Goal: Information Seeking & Learning: Learn about a topic

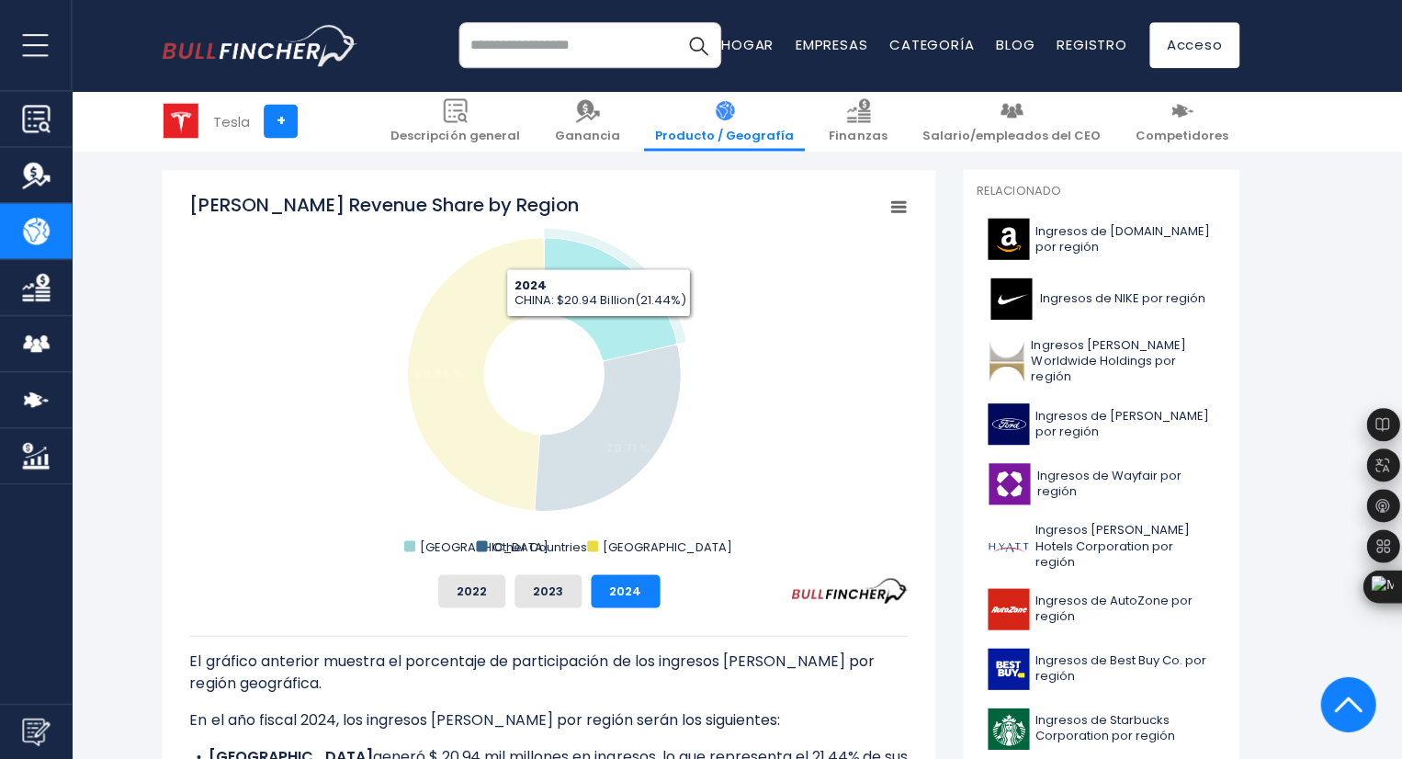
scroll to position [468, 0]
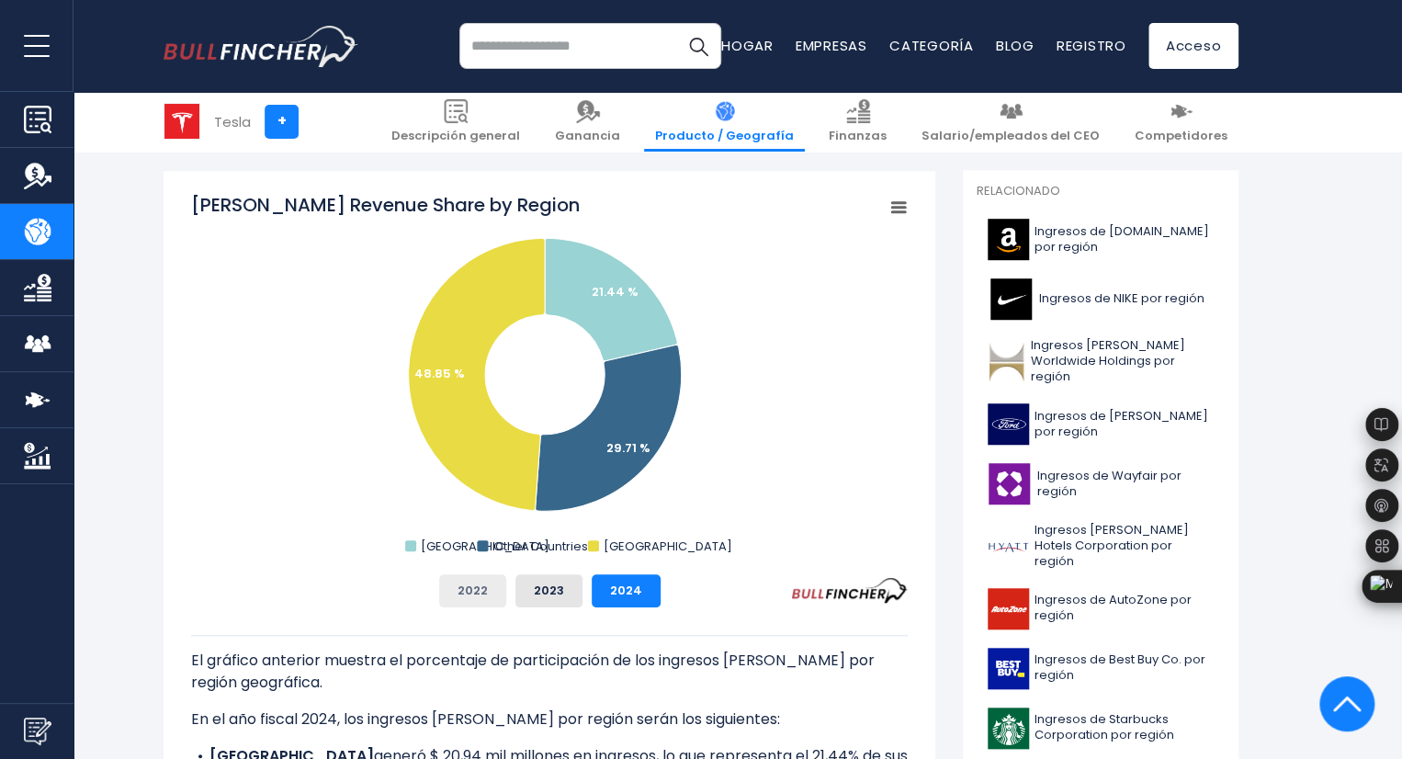
click at [481, 590] on font "2022" at bounding box center [473, 590] width 30 height 17
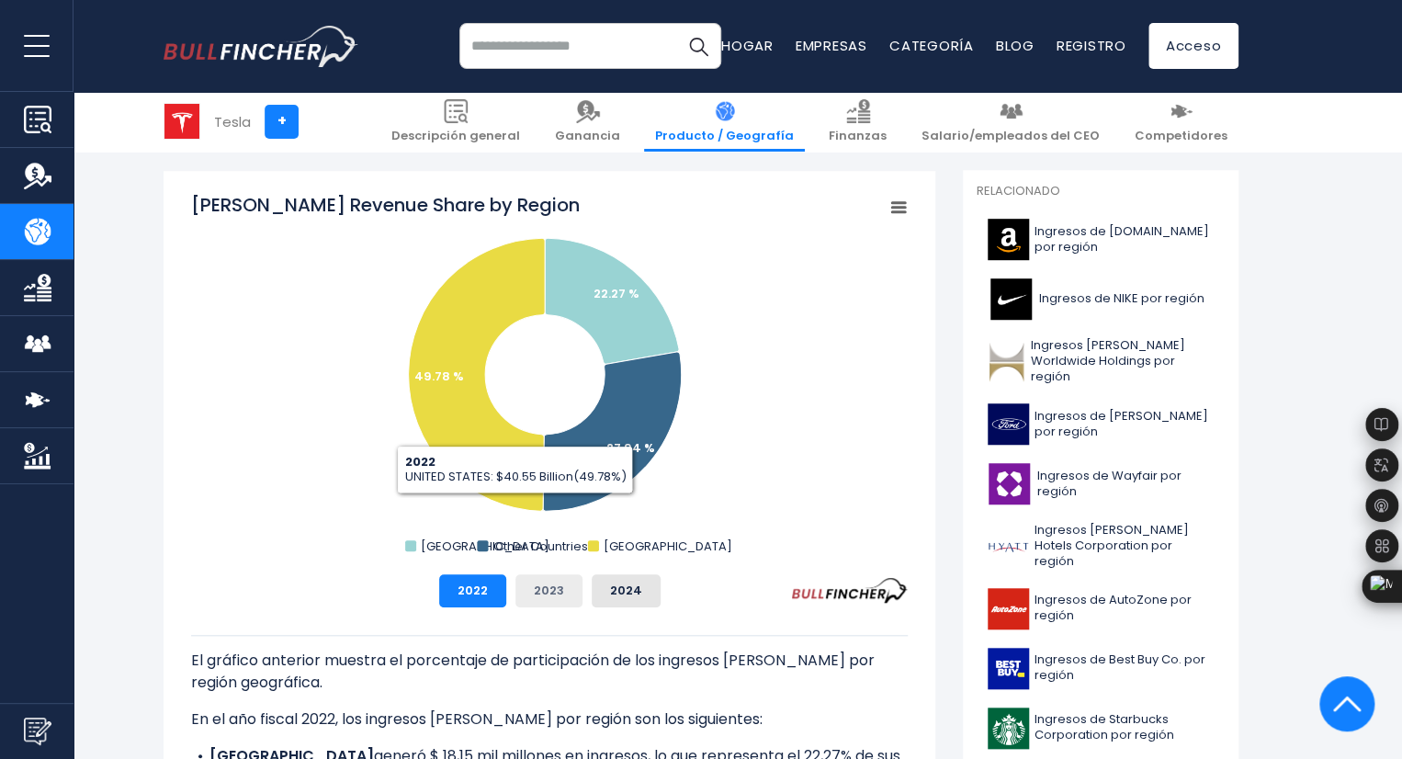
click at [539, 585] on font "2023" at bounding box center [549, 590] width 30 height 17
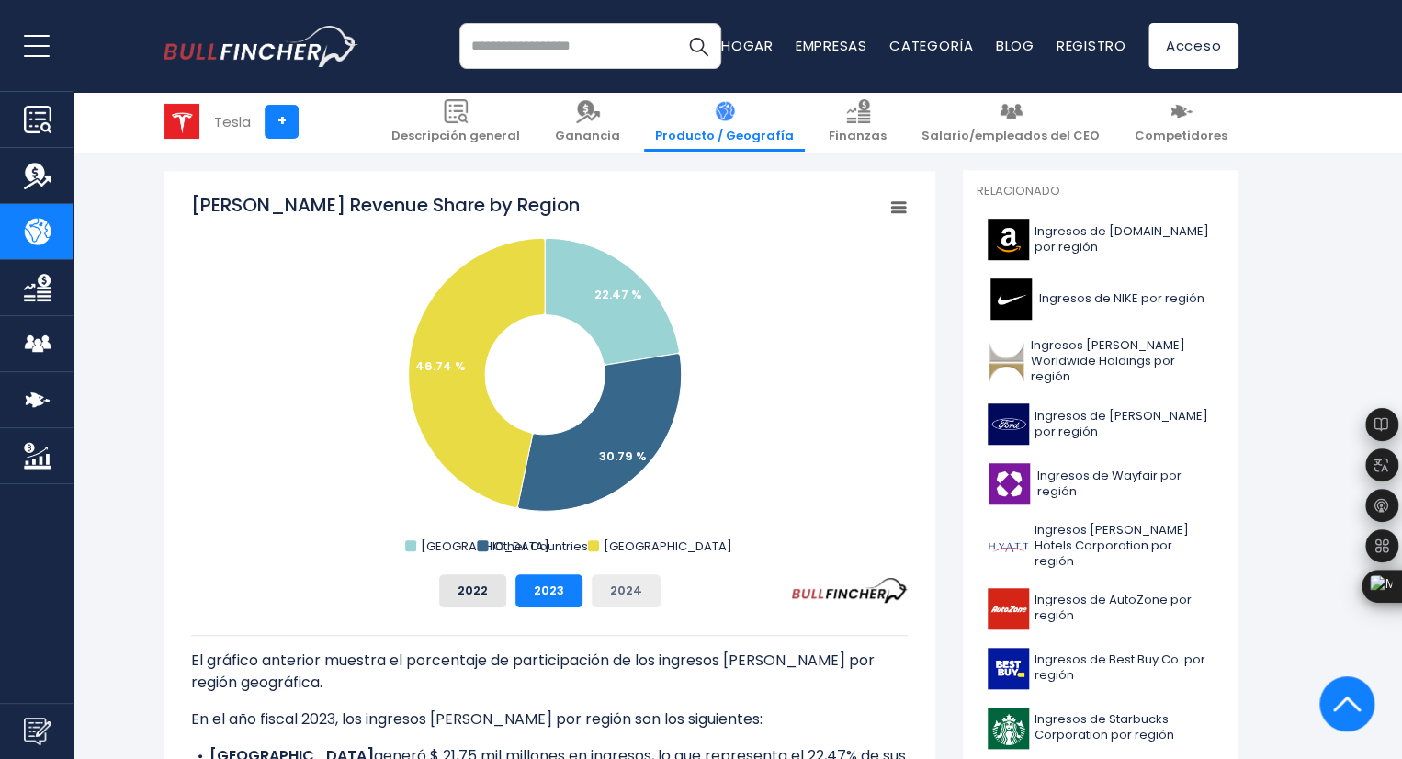
click at [618, 586] on font "2024" at bounding box center [626, 590] width 32 height 17
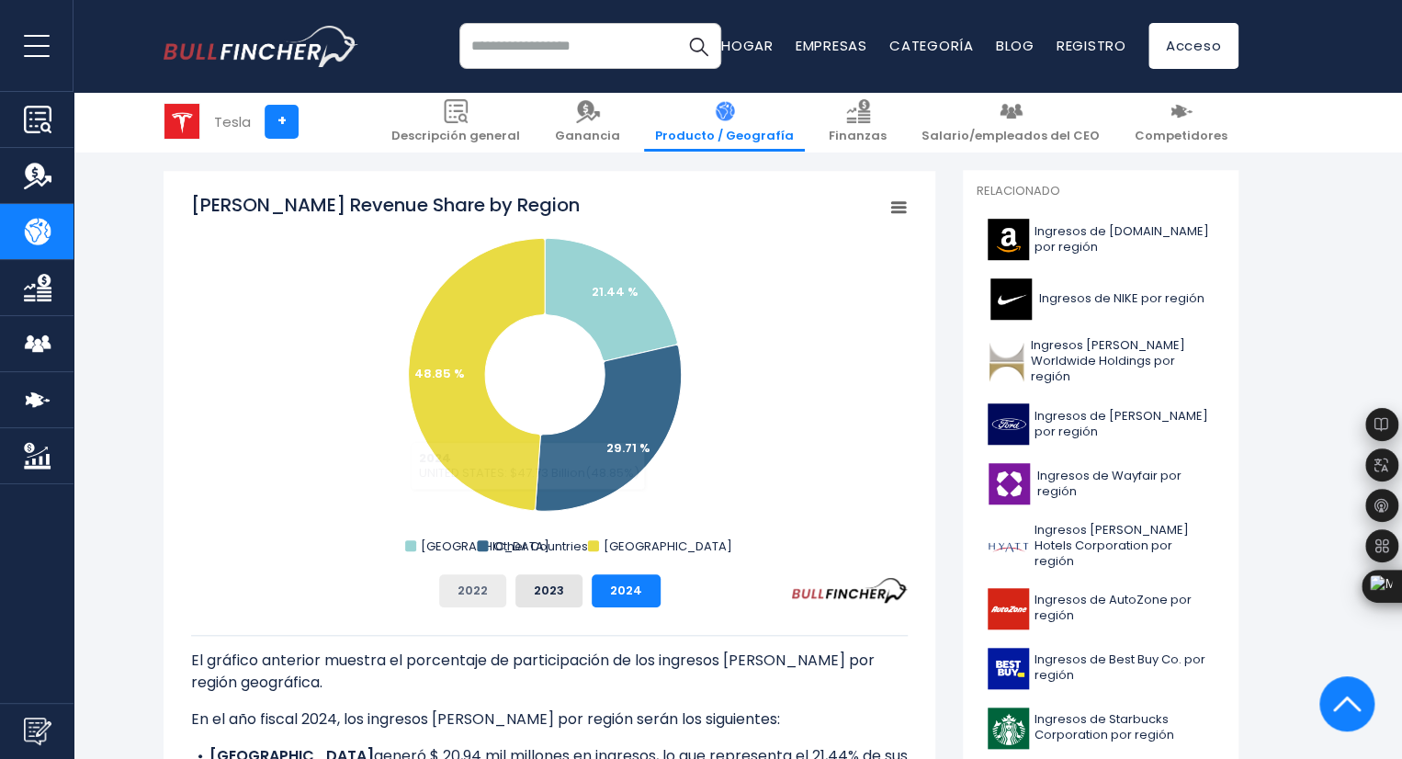
click at [484, 580] on button "2022" at bounding box center [472, 590] width 67 height 33
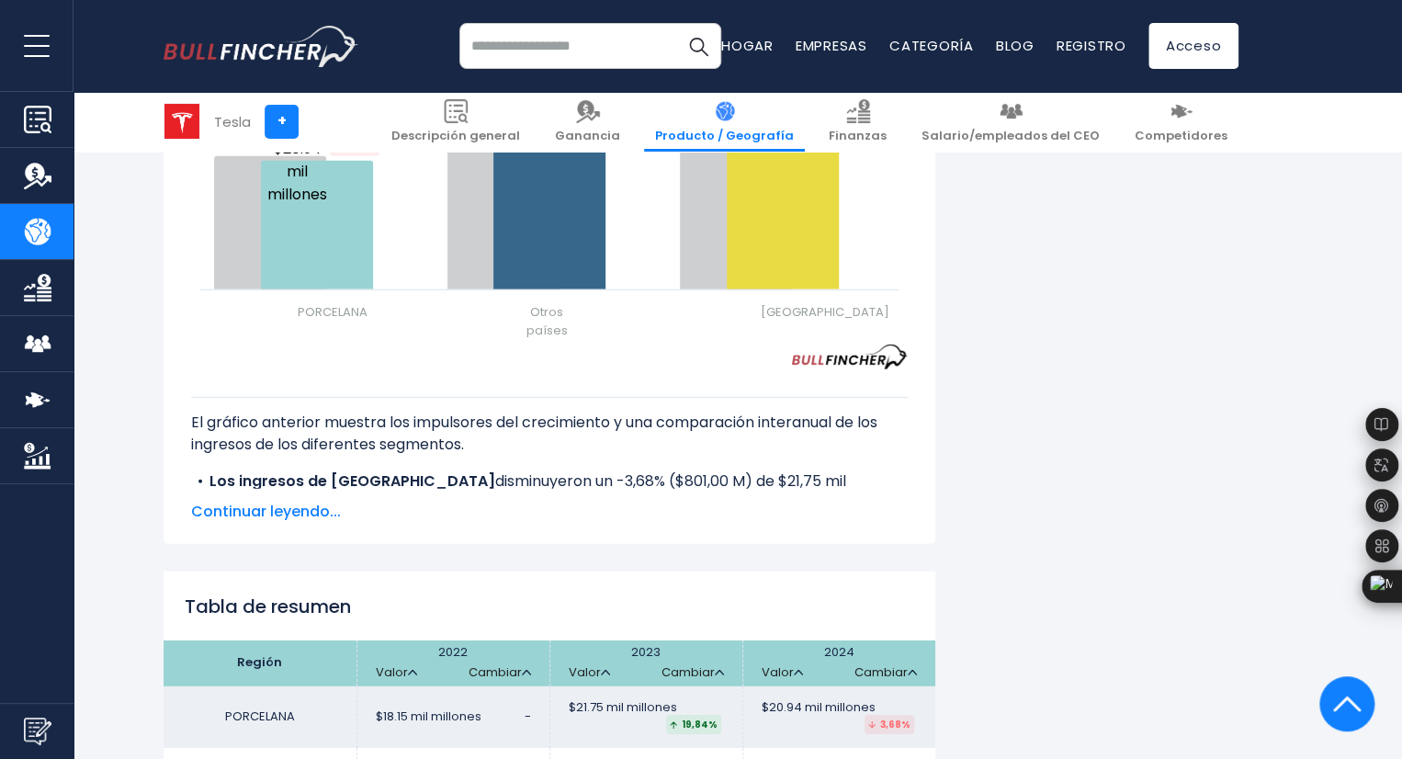
scroll to position [2444, 0]
click at [274, 522] on font "Continuar leyendo..." at bounding box center [266, 511] width 150 height 21
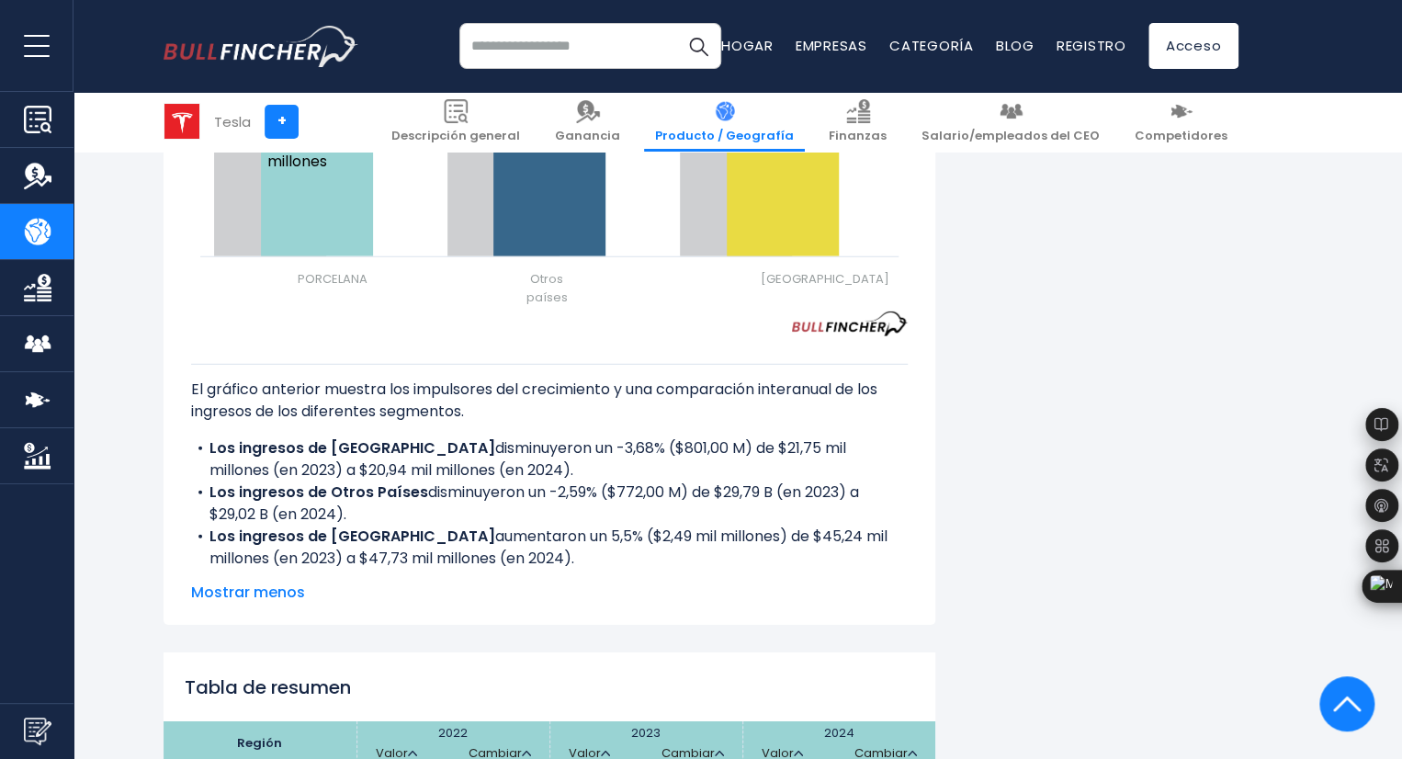
scroll to position [2479, 0]
